Goal: Task Accomplishment & Management: Manage account settings

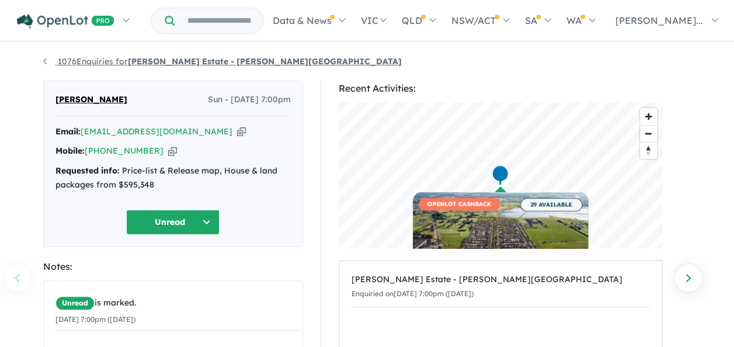
drag, startPoint x: 0, startPoint y: 0, endPoint x: 55, endPoint y: 63, distance: 83.7
click at [55, 63] on link "1076 Enquiries for Harriott Estate - Armstrong Creek" at bounding box center [222, 61] width 359 height 11
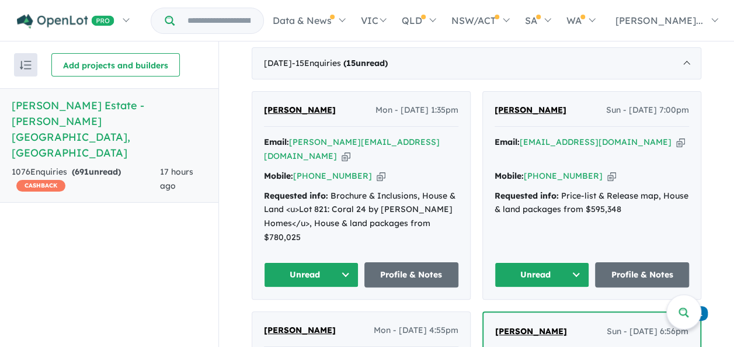
scroll to position [497, 0]
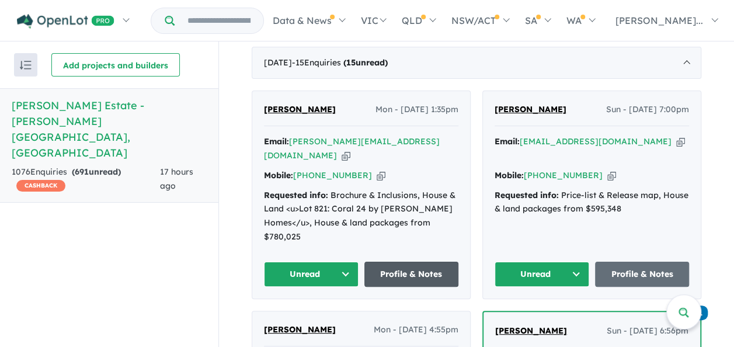
click at [398, 277] on link "Profile & Notes" at bounding box center [412, 274] width 95 height 25
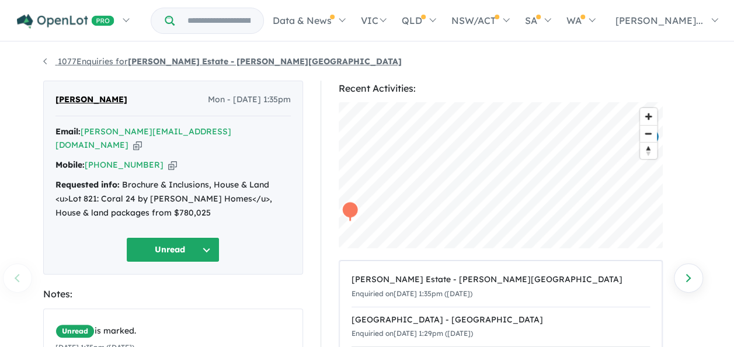
click at [77, 65] on link "1077 Enquiries for Harriott Estate - Armstrong Creek" at bounding box center [222, 61] width 359 height 11
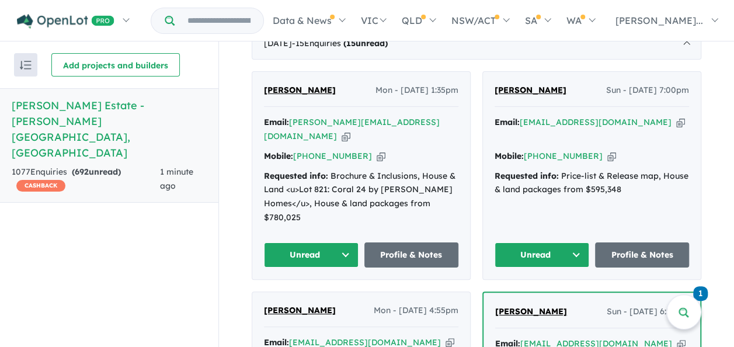
scroll to position [518, 0]
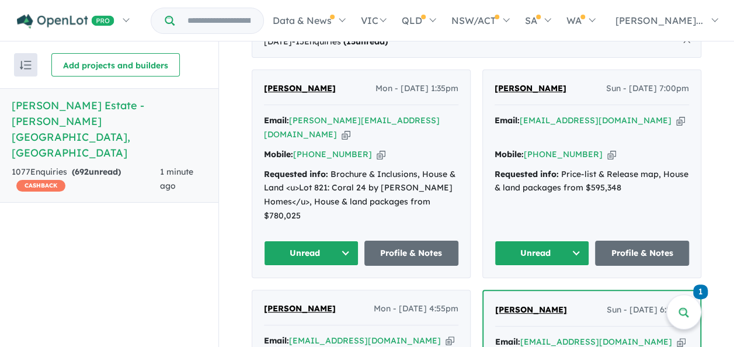
click at [569, 257] on button "Unread" at bounding box center [542, 253] width 95 height 25
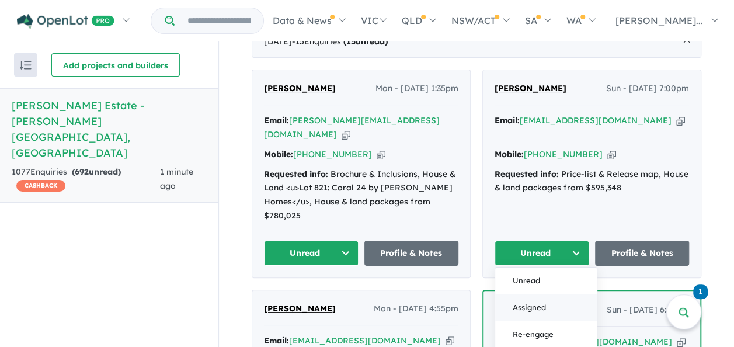
click at [533, 314] on button "Assigned" at bounding box center [546, 307] width 102 height 27
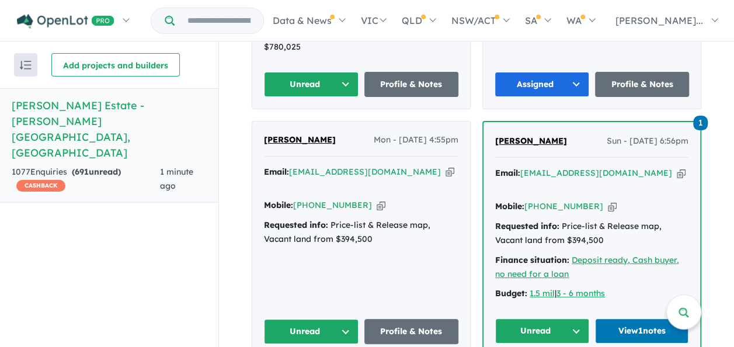
scroll to position [686, 0]
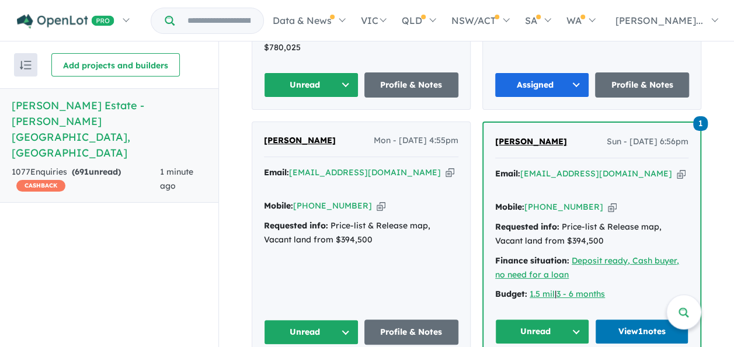
click at [338, 321] on button "Unread" at bounding box center [311, 332] width 95 height 25
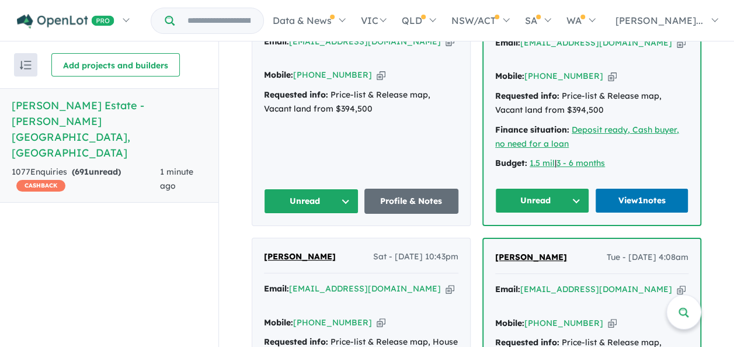
click at [339, 192] on button "Unread" at bounding box center [311, 201] width 95 height 25
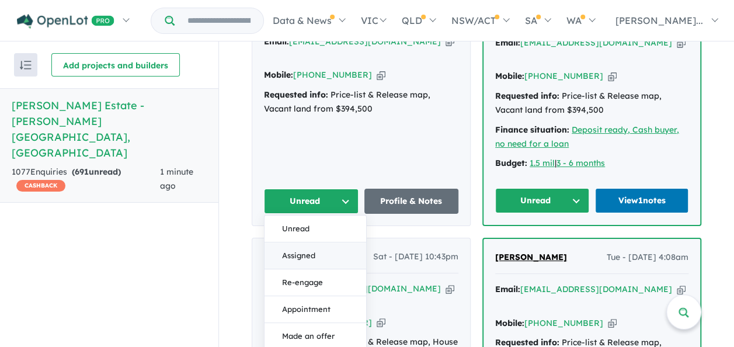
click at [318, 242] on button "Assigned" at bounding box center [316, 255] width 102 height 27
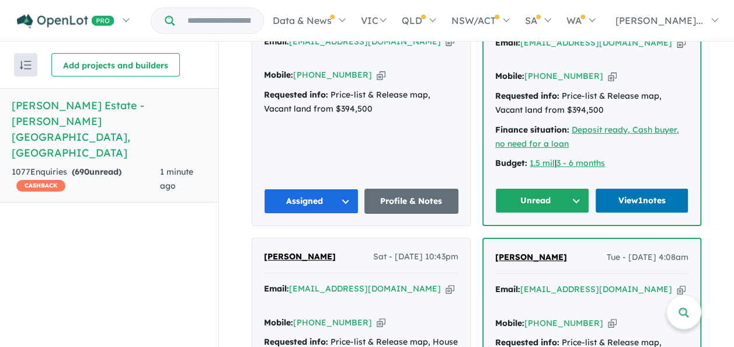
click at [573, 189] on button "Unread" at bounding box center [542, 200] width 94 height 25
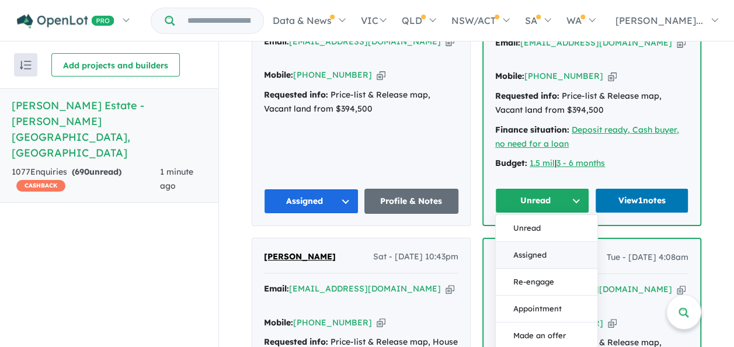
click at [527, 244] on button "Assigned" at bounding box center [547, 255] width 102 height 27
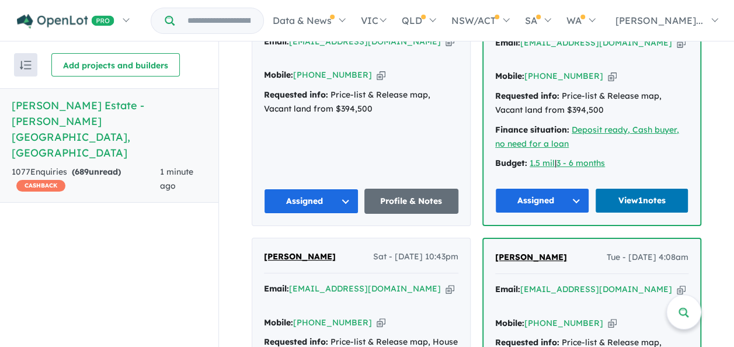
scroll to position [973, 0]
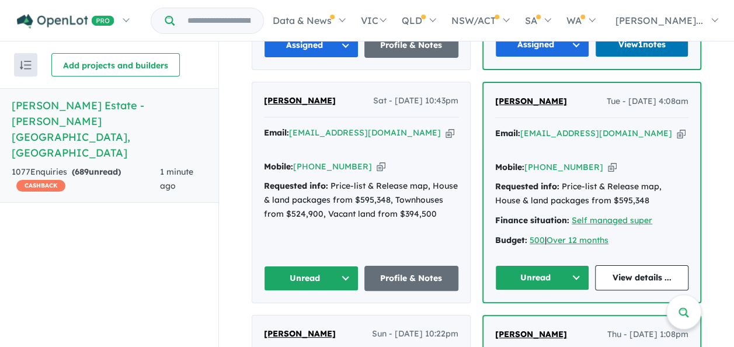
click at [341, 266] on button "Unread" at bounding box center [311, 278] width 95 height 25
click at [313, 319] on button "Assigned" at bounding box center [316, 332] width 102 height 27
click at [571, 265] on button "Unread" at bounding box center [542, 277] width 94 height 25
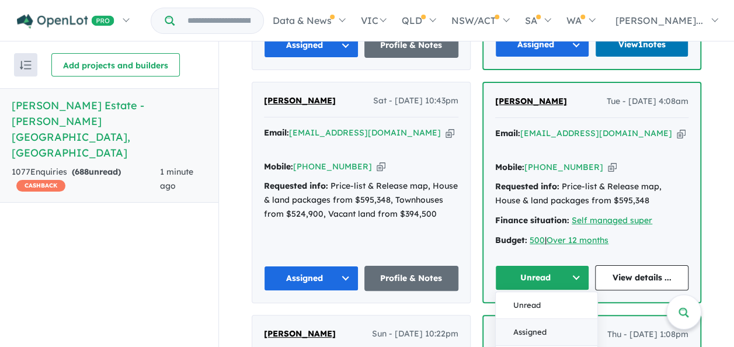
click at [533, 318] on button "Assigned" at bounding box center [547, 331] width 102 height 27
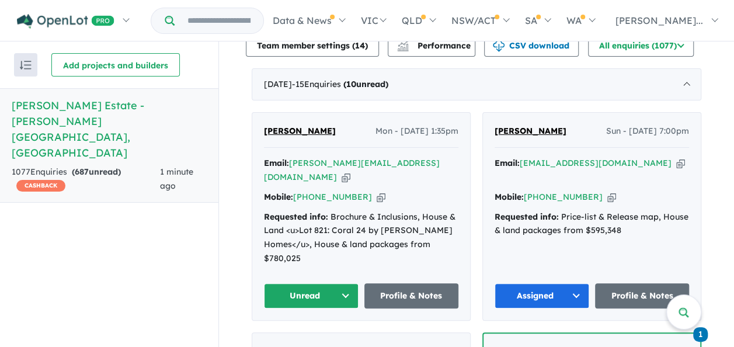
scroll to position [473, 0]
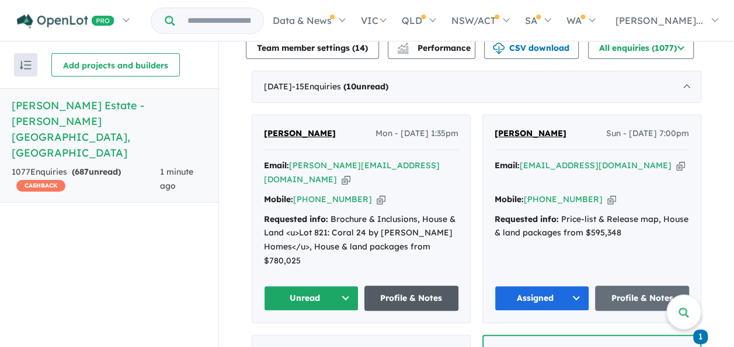
click at [397, 302] on link "Profile & Notes" at bounding box center [412, 298] width 95 height 25
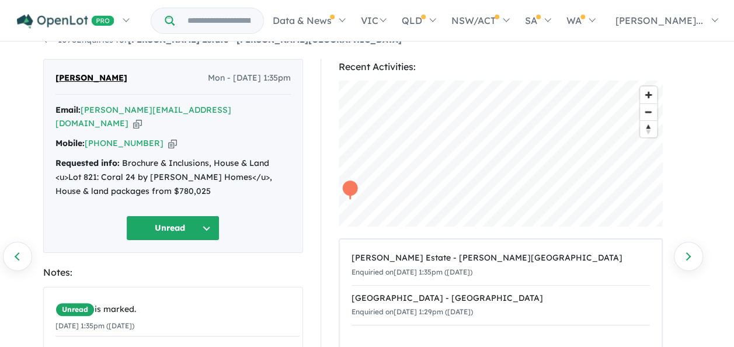
scroll to position [21, 0]
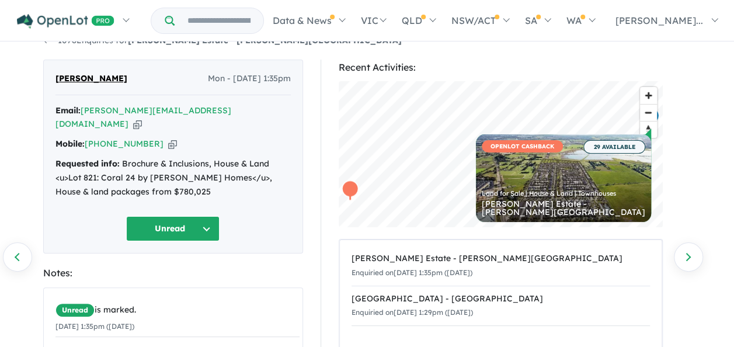
click at [210, 216] on button "Unread" at bounding box center [172, 228] width 93 height 25
click at [264, 216] on div "Unread Unread Assigned Re-engage Appointment Made an offer Holding deposit Cont…" at bounding box center [173, 228] width 235 height 25
click at [206, 216] on button "Unread" at bounding box center [172, 228] width 93 height 25
click at [165, 270] on button "Assigned" at bounding box center [178, 283] width 102 height 27
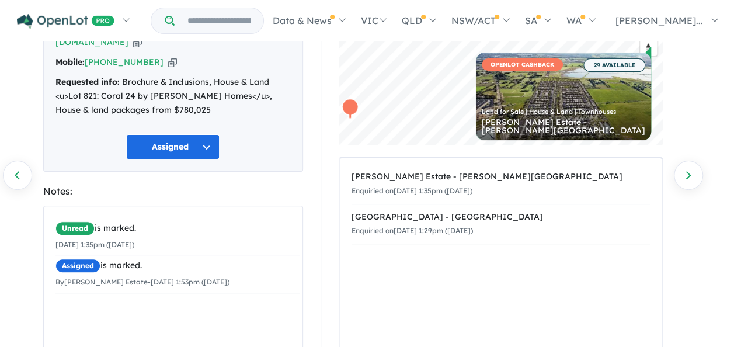
scroll to position [0, 0]
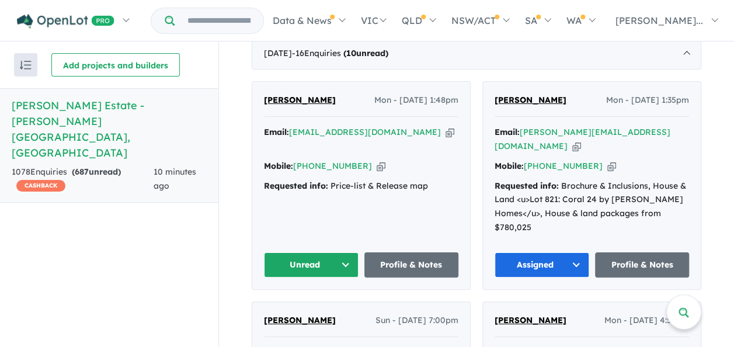
scroll to position [510, 0]
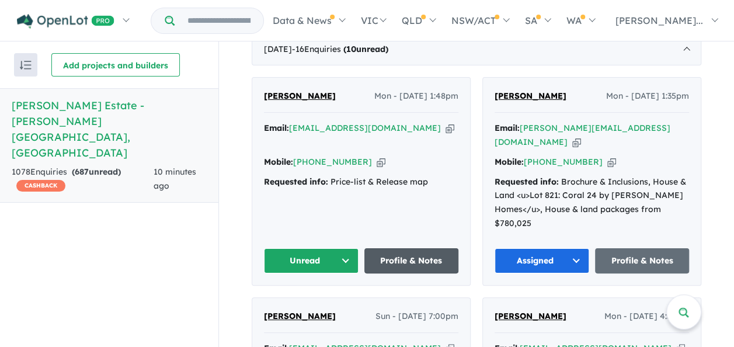
click at [396, 264] on link "Profile & Notes" at bounding box center [412, 260] width 95 height 25
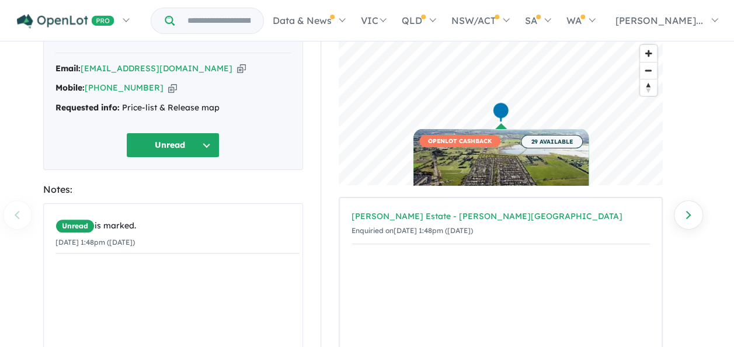
scroll to position [64, 0]
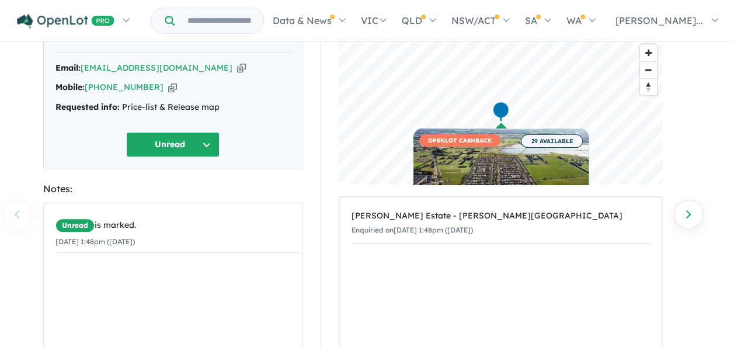
click at [212, 144] on button "Unread" at bounding box center [172, 144] width 93 height 25
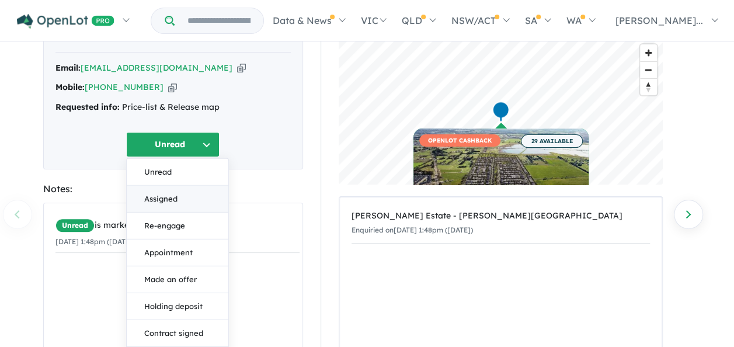
click at [160, 192] on button "Assigned" at bounding box center [178, 199] width 102 height 27
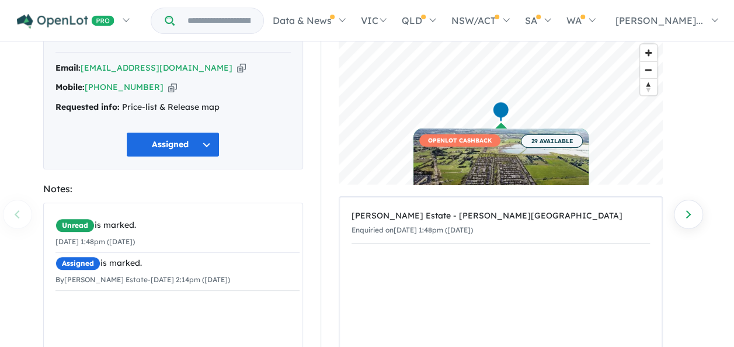
scroll to position [0, 0]
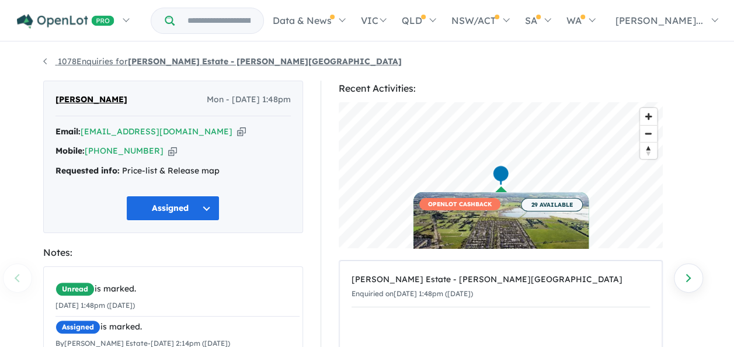
click at [87, 61] on link "1078 Enquiries for [PERSON_NAME] Estate - [PERSON_NAME][GEOGRAPHIC_DATA]" at bounding box center [222, 61] width 359 height 11
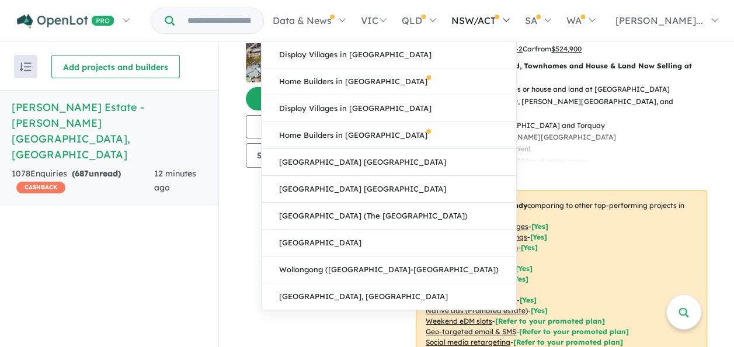
scroll to position [67, 0]
